Goal: Task Accomplishment & Management: Manage account settings

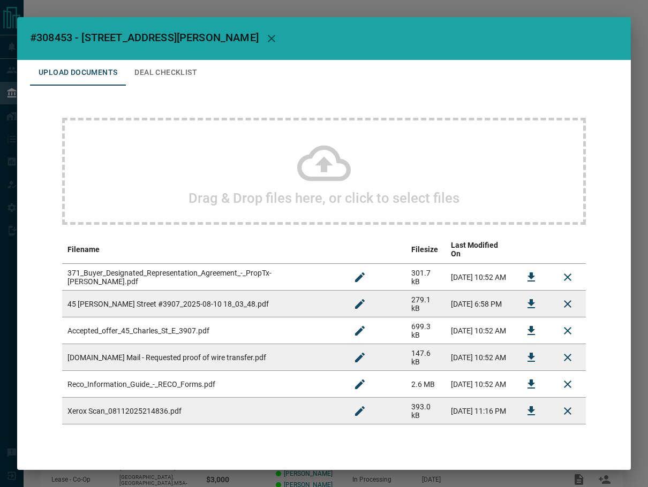
click at [65, 34] on span "#308453 - [STREET_ADDRESS][PERSON_NAME]" at bounding box center [144, 37] width 229 height 13
copy span "308453"
click at [527, 326] on icon "Download" at bounding box center [530, 330] width 7 height 9
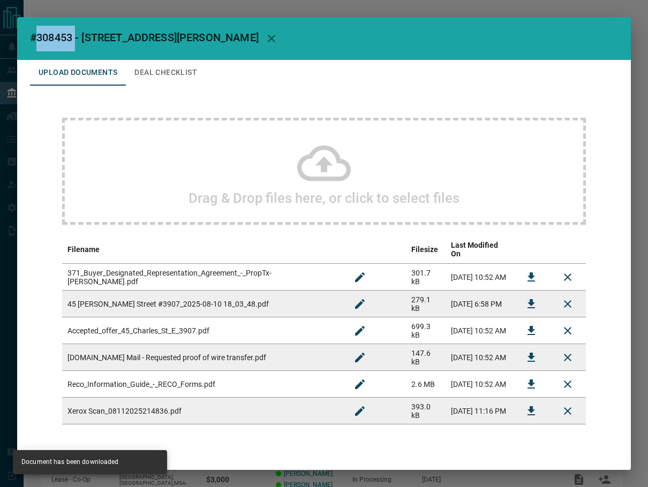
click at [518, 268] on button "Download" at bounding box center [531, 277] width 26 height 26
click at [525, 298] on icon "Download" at bounding box center [531, 304] width 13 height 13
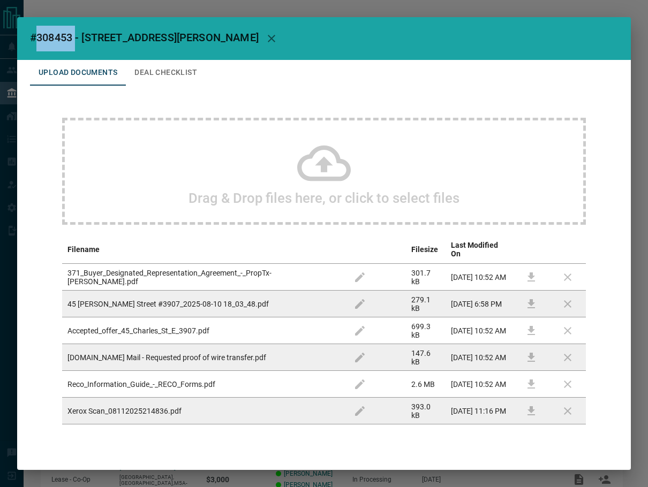
click at [183, 81] on button "Deal Checklist" at bounding box center [166, 73] width 80 height 26
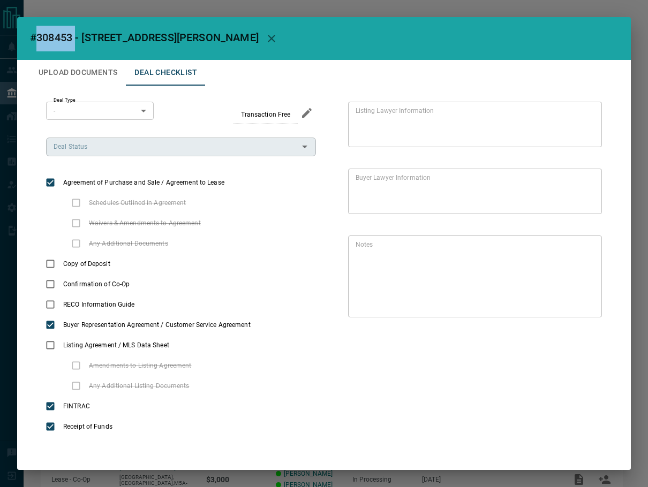
click at [92, 143] on input "Deal Status" at bounding box center [172, 147] width 246 height 12
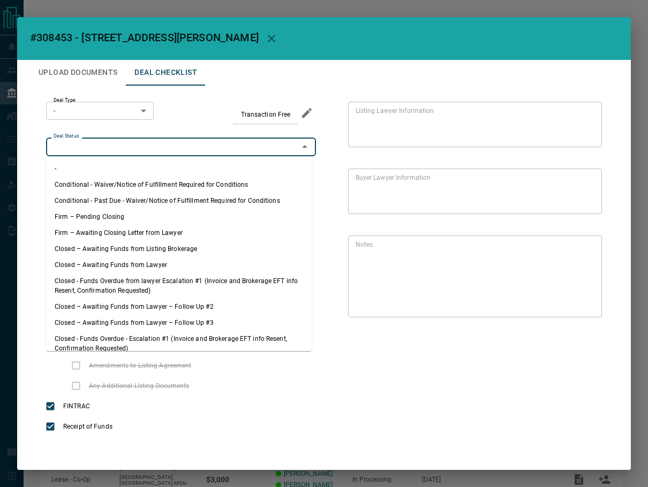
click at [158, 216] on li "Firm – Pending Closing" at bounding box center [179, 217] width 266 height 16
type input "**********"
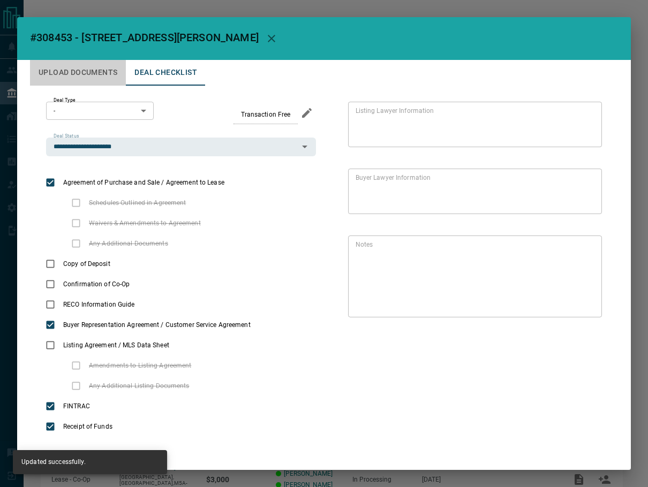
click at [102, 67] on button "Upload Documents" at bounding box center [78, 73] width 96 height 26
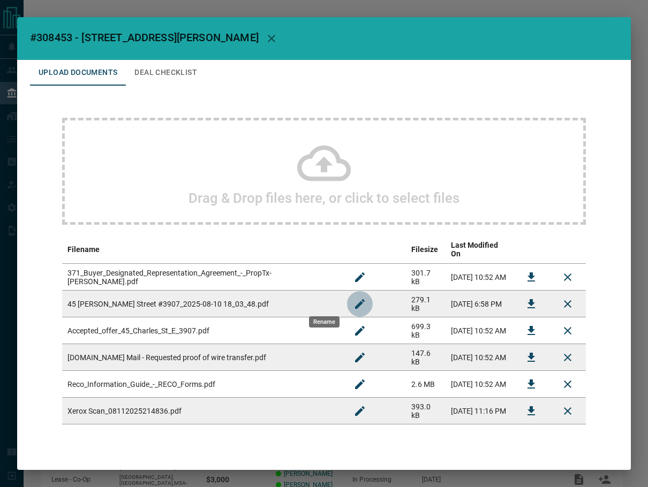
click at [353, 300] on icon "Rename" at bounding box center [359, 304] width 13 height 13
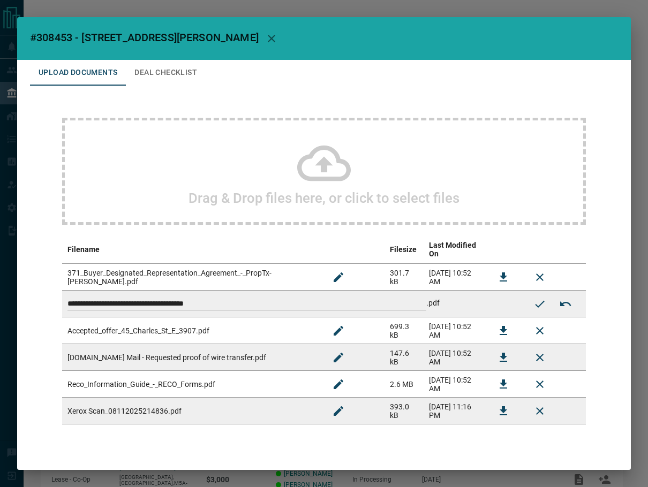
drag, startPoint x: 254, startPoint y: 298, endPoint x: 153, endPoint y: 302, distance: 101.3
click at [153, 302] on input "**********" at bounding box center [246, 304] width 359 height 14
type input "**********"
click at [535, 298] on icon "Submit new name" at bounding box center [539, 304] width 13 height 13
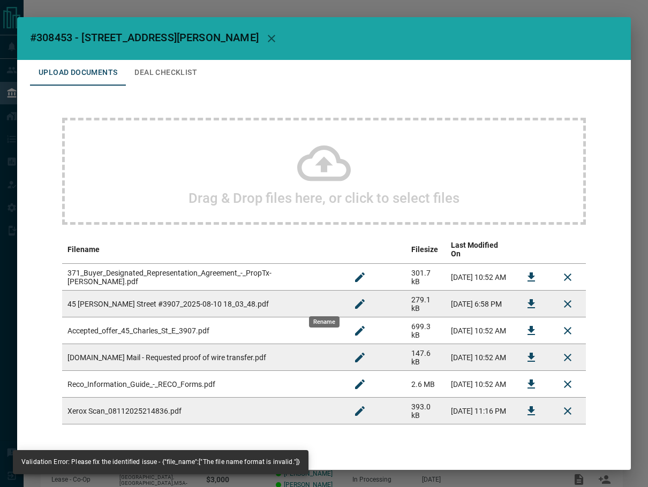
click at [528, 406] on icon "Download" at bounding box center [531, 411] width 13 height 13
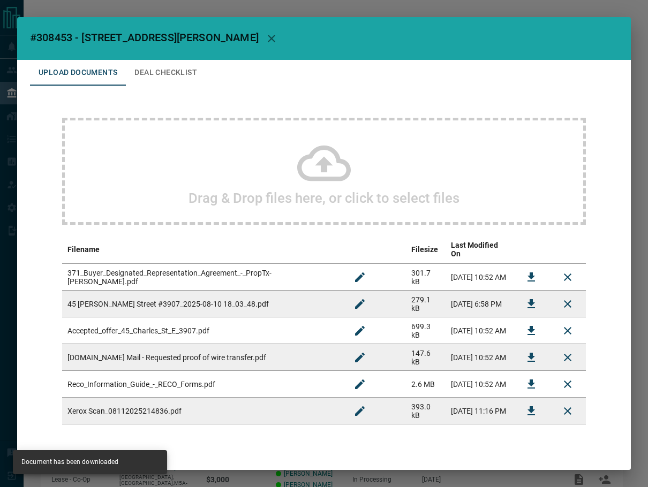
click at [347, 409] on button "Rename" at bounding box center [360, 411] width 26 height 26
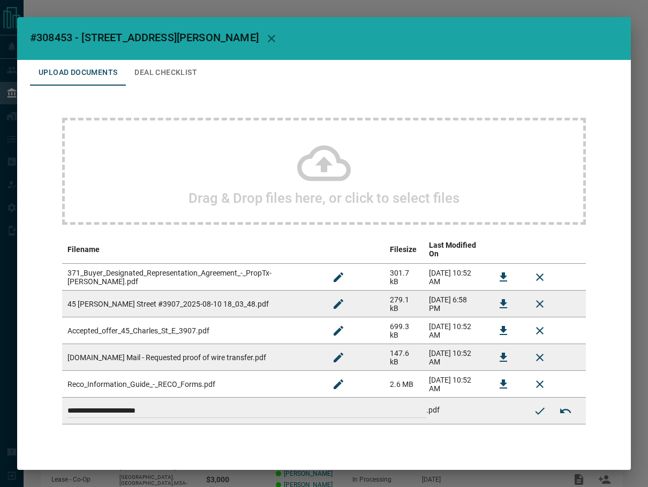
drag, startPoint x: 254, startPoint y: 409, endPoint x: -9, endPoint y: 404, distance: 262.4
click at [0, 404] on html "Lead Transfers Leads Deals Listings Campaigns Quota Rules Agent Quotas Admin Mo…" at bounding box center [324, 243] width 648 height 487
type input "***"
click at [533, 405] on icon "Submit new name" at bounding box center [539, 411] width 13 height 13
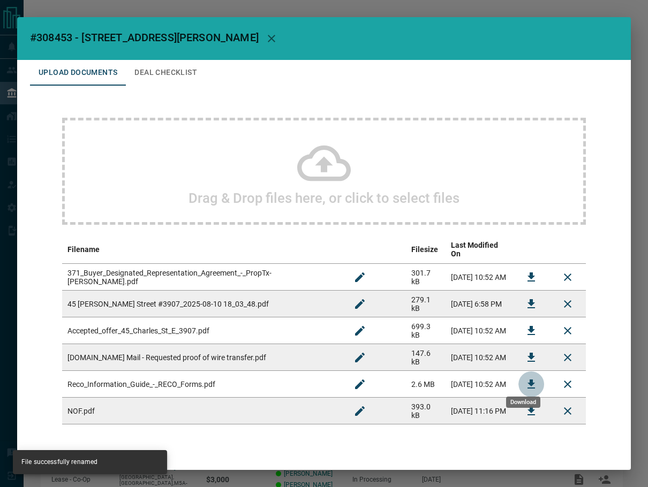
click at [518, 377] on button "Download" at bounding box center [531, 385] width 26 height 26
click at [526, 352] on icon "Download" at bounding box center [531, 357] width 13 height 13
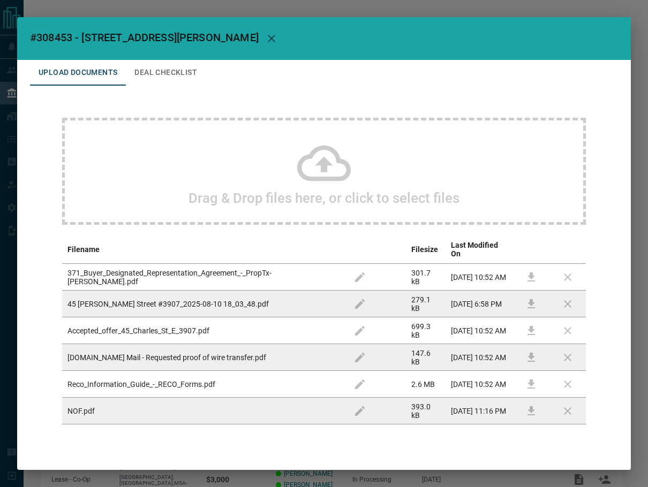
click at [164, 58] on h2 "#308453 - [STREET_ADDRESS][PERSON_NAME]" at bounding box center [324, 38] width 614 height 43
drag, startPoint x: 164, startPoint y: 65, endPoint x: 164, endPoint y: 85, distance: 19.8
click at [164, 65] on button "Deal Checklist" at bounding box center [166, 73] width 80 height 26
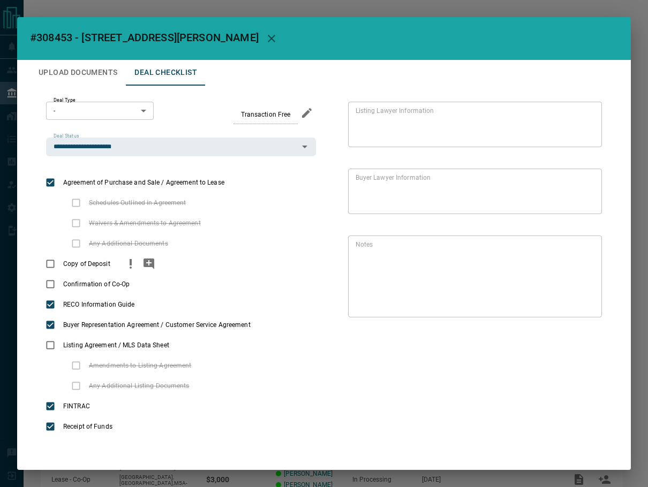
click at [124, 265] on icon "priority" at bounding box center [130, 264] width 13 height 13
click at [149, 263] on icon "add note" at bounding box center [148, 264] width 13 height 13
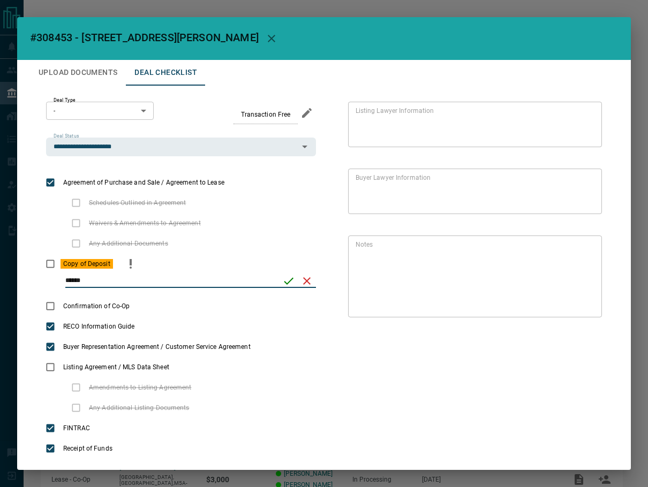
type input "******"
click at [283, 285] on icon "save" at bounding box center [288, 281] width 13 height 13
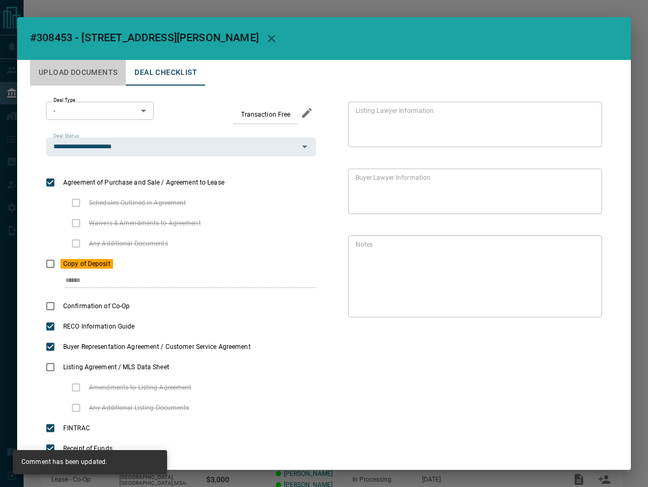
click at [81, 66] on button "Upload Documents" at bounding box center [78, 73] width 96 height 26
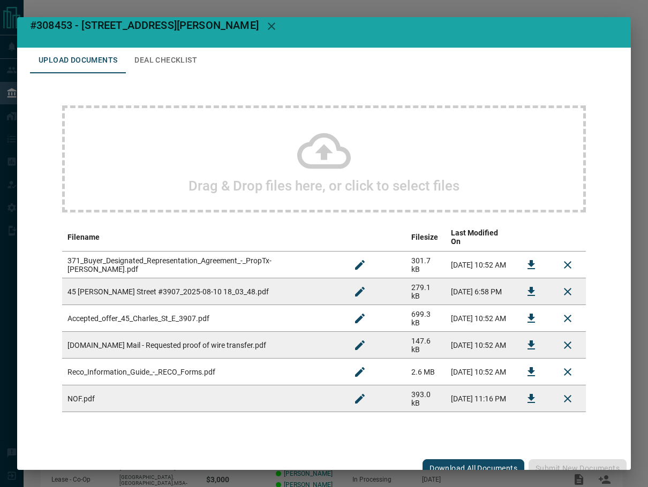
scroll to position [16, 0]
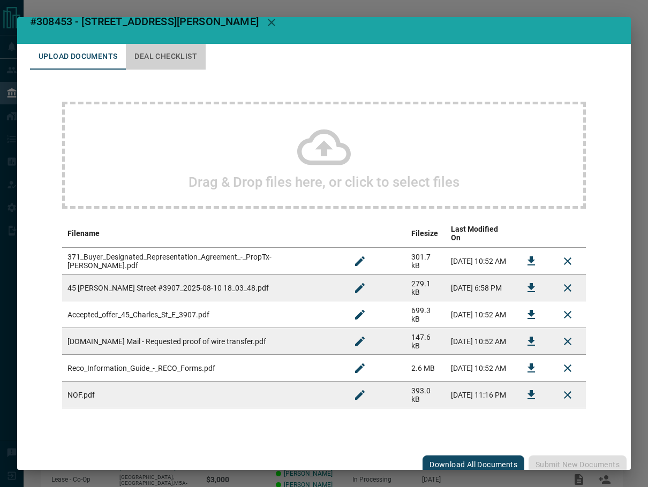
click at [192, 58] on button "Deal Checklist" at bounding box center [166, 57] width 80 height 26
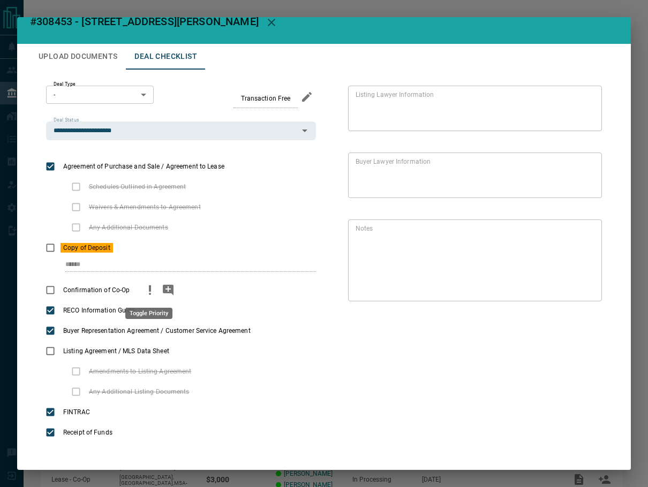
click at [152, 291] on icon "priority" at bounding box center [149, 290] width 13 height 13
click at [163, 291] on icon "add note" at bounding box center [168, 290] width 11 height 11
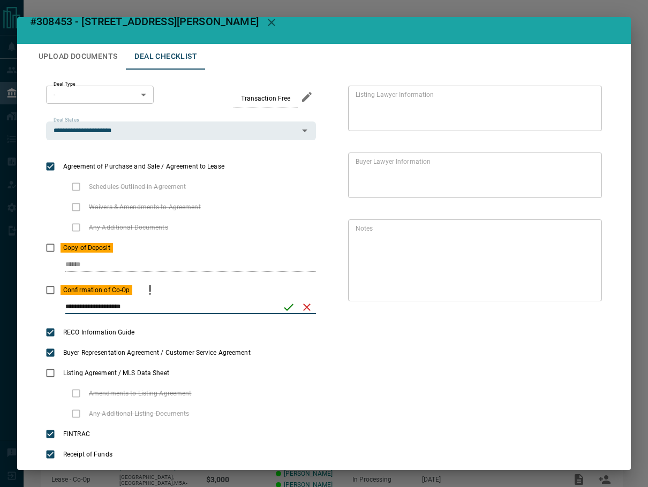
type input "**********"
click at [286, 309] on icon "save" at bounding box center [288, 307] width 13 height 13
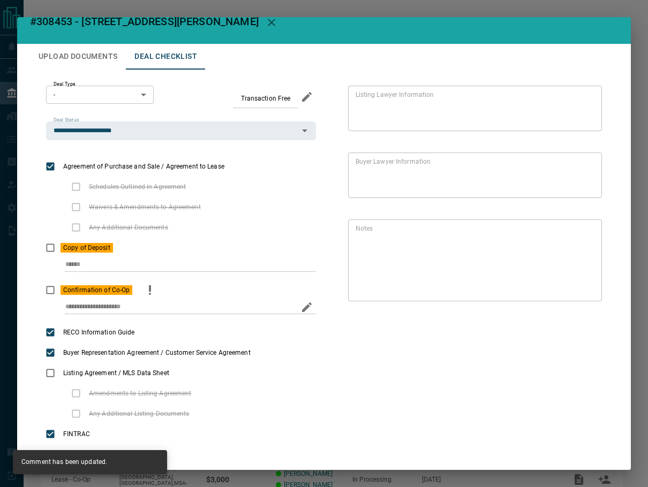
click at [145, 284] on icon "priority" at bounding box center [149, 290] width 13 height 13
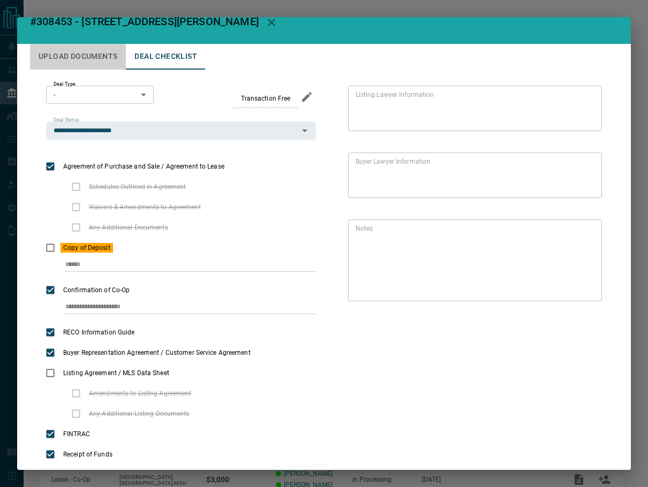
click at [105, 59] on button "Upload Documents" at bounding box center [78, 57] width 96 height 26
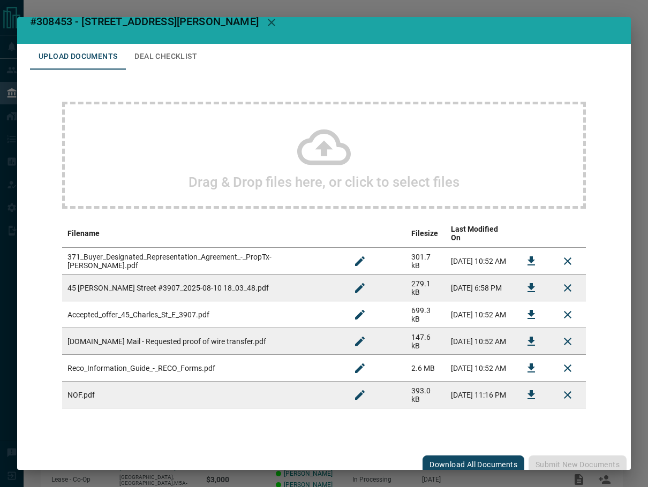
click at [229, 176] on h2 "Drag & Drop files here, or click to select files" at bounding box center [323, 182] width 271 height 16
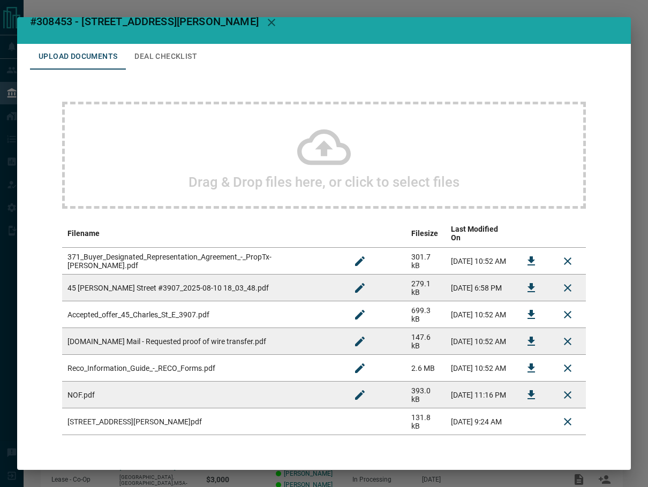
scroll to position [43, 0]
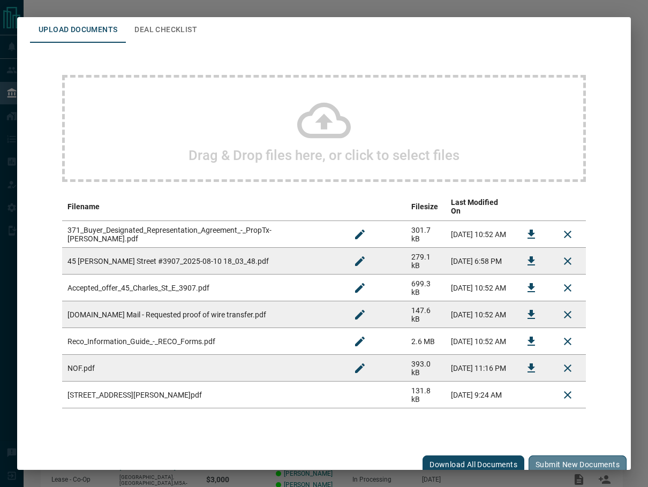
drag, startPoint x: 566, startPoint y: 449, endPoint x: 387, endPoint y: 294, distance: 237.3
click at [566, 456] on button "Submit new documents" at bounding box center [577, 465] width 98 height 18
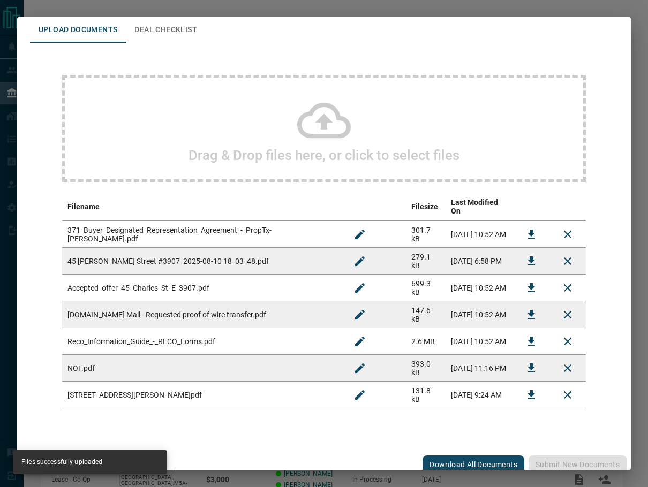
click at [173, 27] on button "Deal Checklist" at bounding box center [166, 30] width 80 height 26
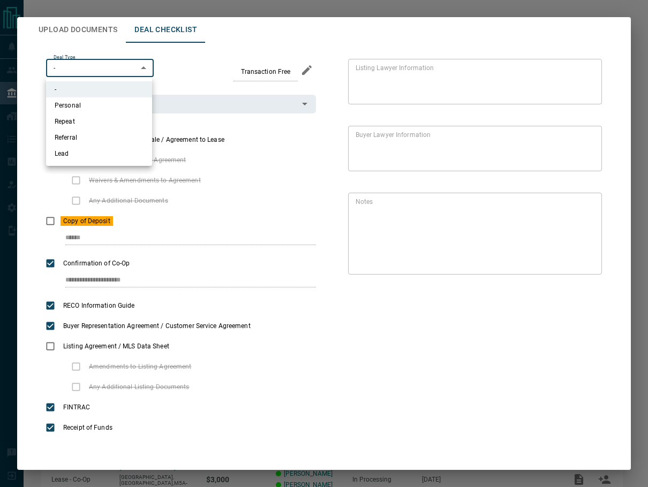
click at [104, 74] on body "Lead Transfers Leads Deals Listings Campaigns Quota Rules Agent Quotas Admin Mo…" at bounding box center [324, 284] width 648 height 568
click at [100, 108] on li "Personal" at bounding box center [99, 105] width 106 height 16
type input "*"
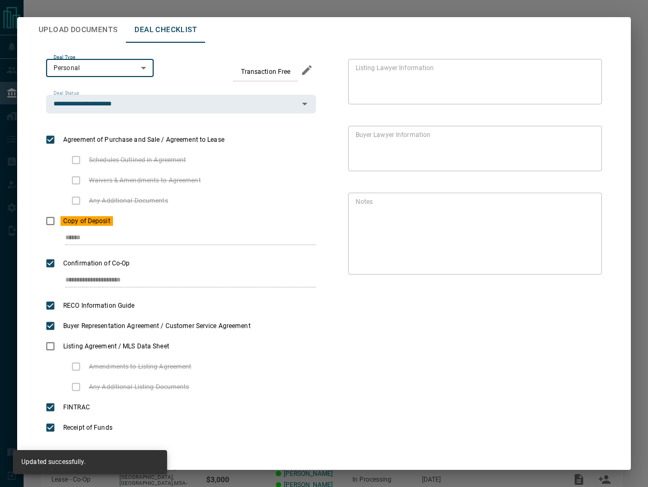
click at [77, 33] on button "Upload Documents" at bounding box center [78, 30] width 96 height 26
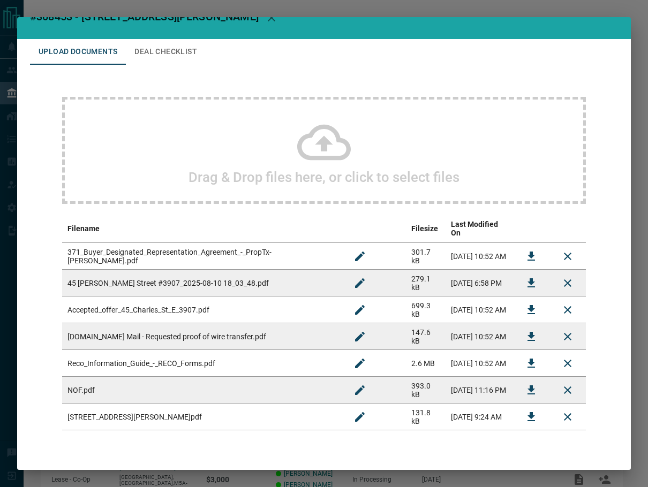
scroll to position [0, 0]
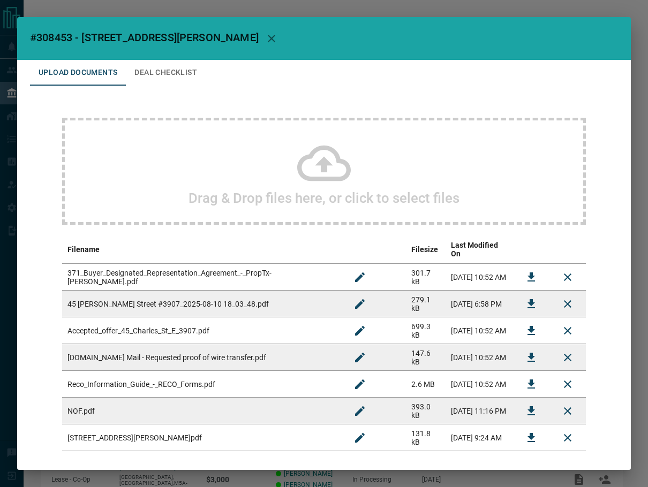
click at [187, 65] on button "Deal Checklist" at bounding box center [166, 73] width 80 height 26
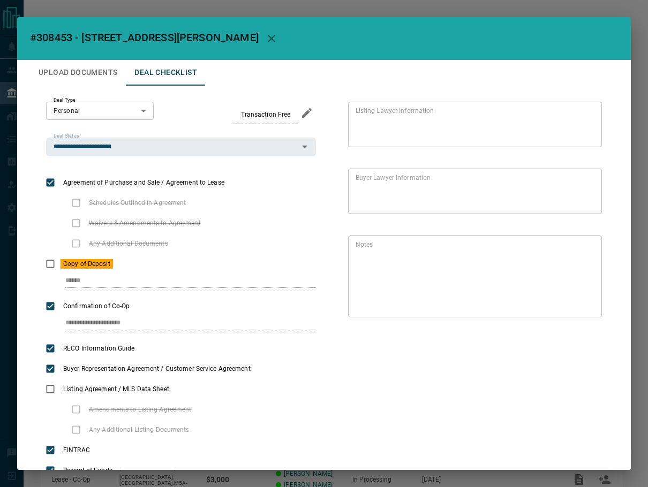
click at [115, 72] on button "Upload Documents" at bounding box center [78, 73] width 96 height 26
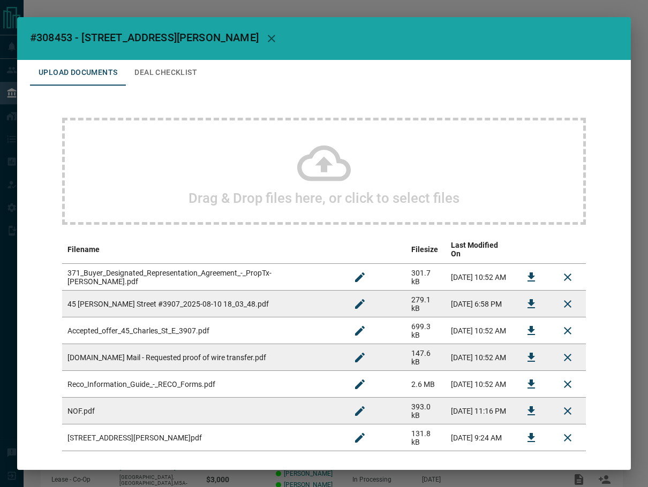
click at [174, 75] on button "Deal Checklist" at bounding box center [166, 73] width 80 height 26
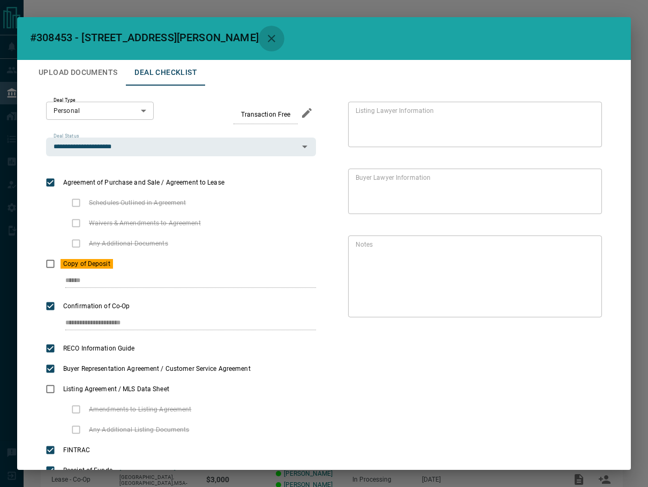
click at [268, 42] on icon "button" at bounding box center [271, 38] width 7 height 7
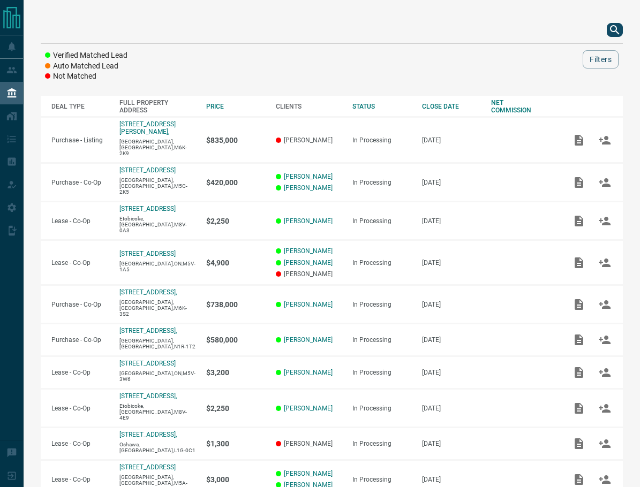
click at [609, 29] on icon "search button" at bounding box center [614, 30] width 13 height 13
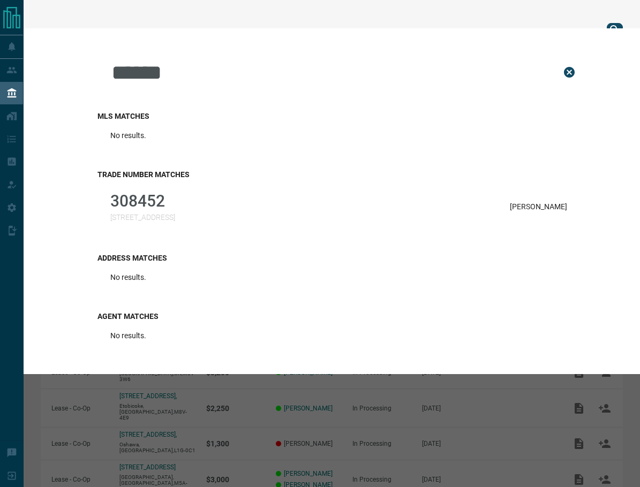
type input "******"
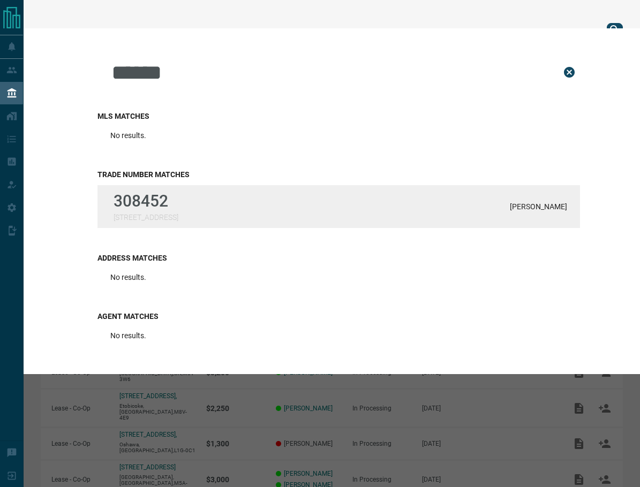
drag, startPoint x: 199, startPoint y: 234, endPoint x: 201, endPoint y: 225, distance: 8.8
click at [199, 234] on div "Trade Number Matches 308452 [STREET_ADDRESS] Hosch" at bounding box center [338, 199] width 482 height 84
click at [178, 221] on p "[STREET_ADDRESS]" at bounding box center [146, 217] width 65 height 9
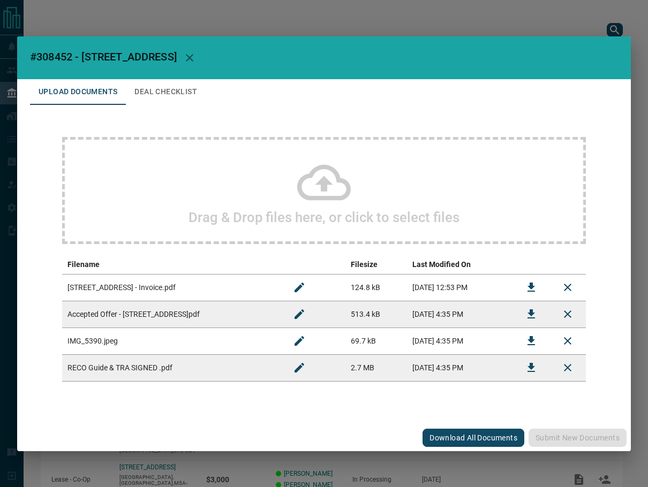
click at [175, 105] on div "Drag & Drop files here, or click to select files Filename Filesize Last Modifie…" at bounding box center [324, 259] width 588 height 309
click at [168, 93] on button "Deal Checklist" at bounding box center [166, 92] width 80 height 26
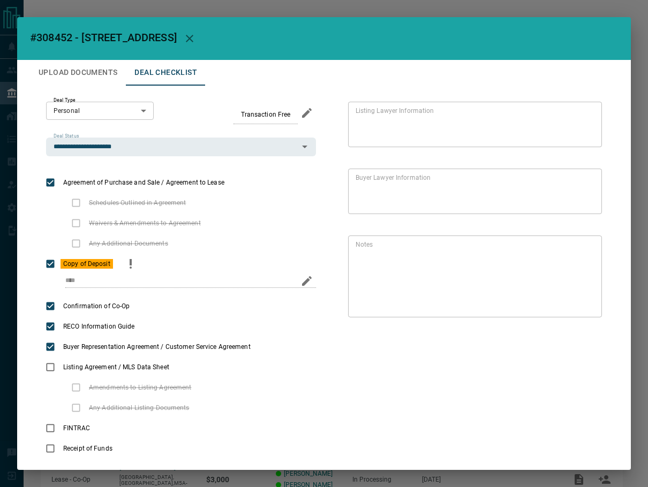
click at [131, 263] on icon "priority" at bounding box center [130, 264] width 13 height 13
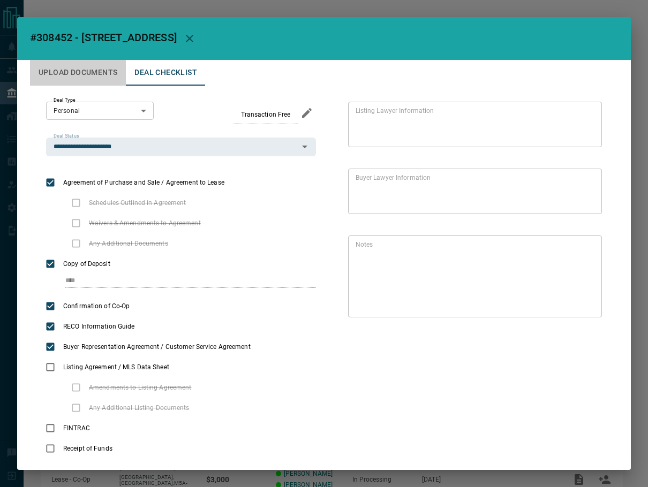
click at [63, 75] on button "Upload Documents" at bounding box center [78, 73] width 96 height 26
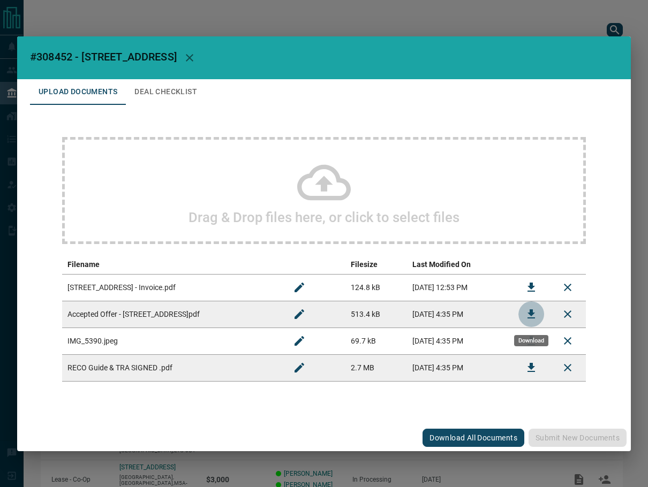
click at [524, 314] on button "Download" at bounding box center [531, 314] width 26 height 26
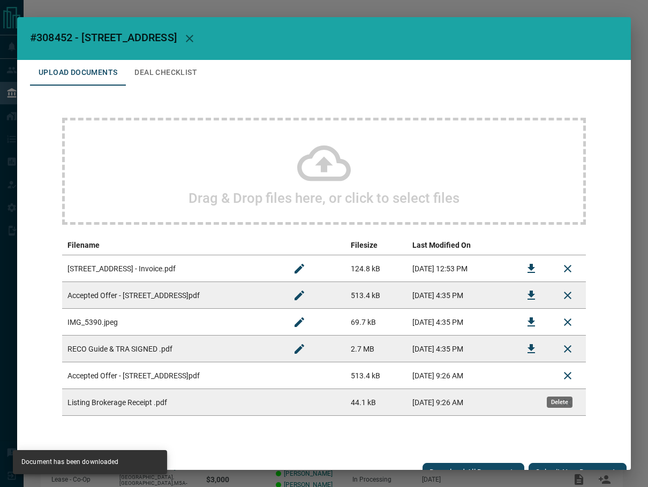
click at [561, 377] on icon "Delete" at bounding box center [567, 375] width 13 height 13
